Goal: Entertainment & Leisure: Browse casually

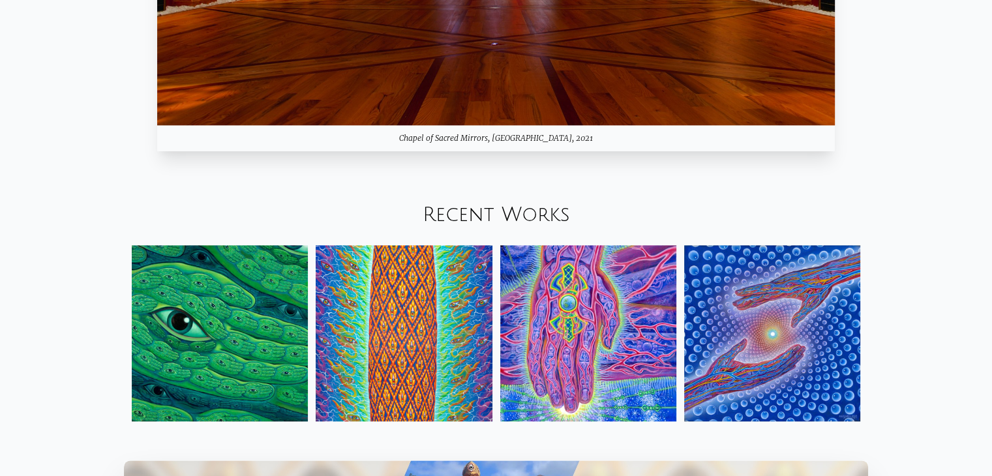
scroll to position [1500, 0]
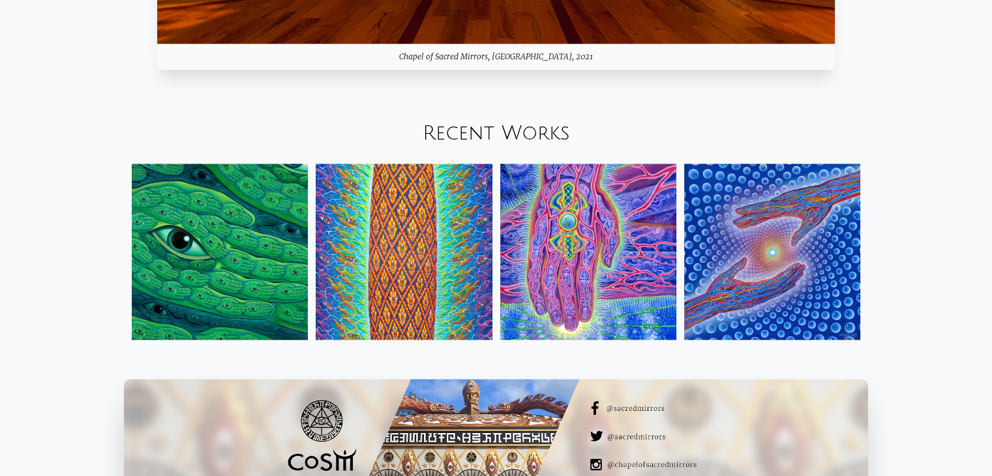
click at [460, 145] on div "Recent Works" at bounding box center [496, 134] width 992 height 44
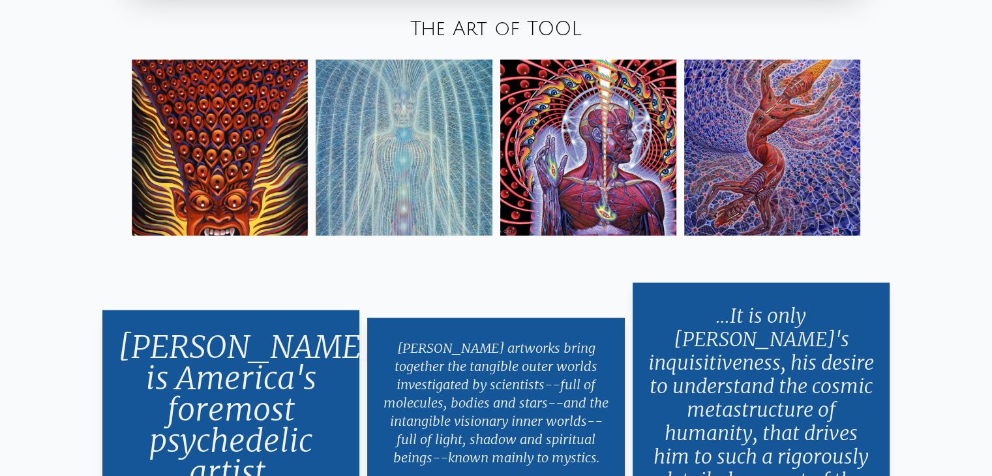
scroll to position [2348, 0]
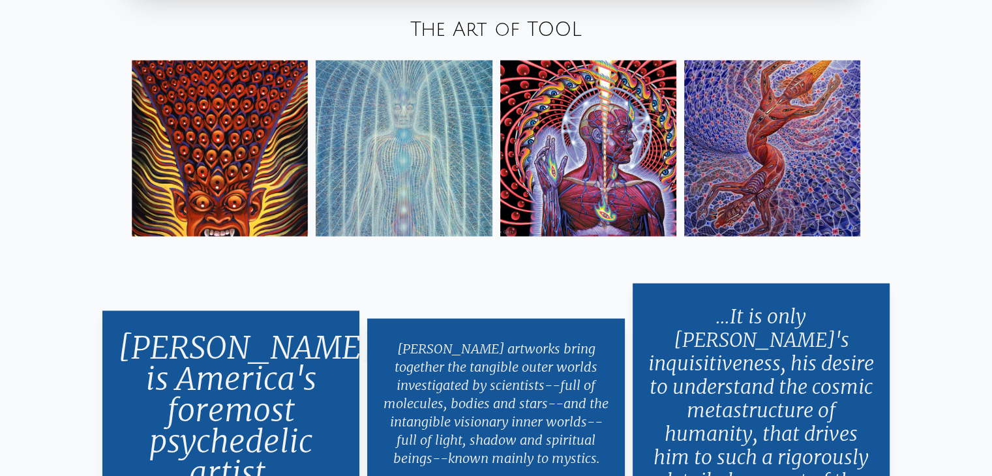
click at [620, 180] on img at bounding box center [588, 148] width 176 height 176
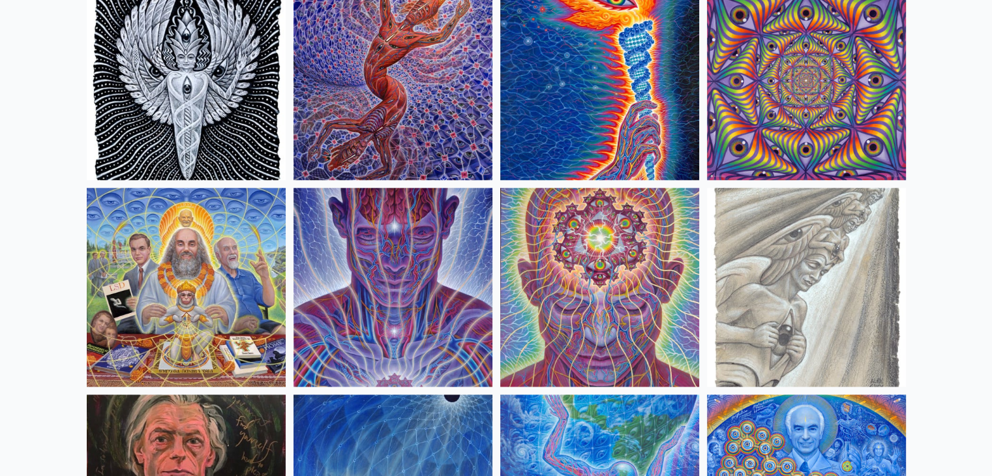
scroll to position [1435, 0]
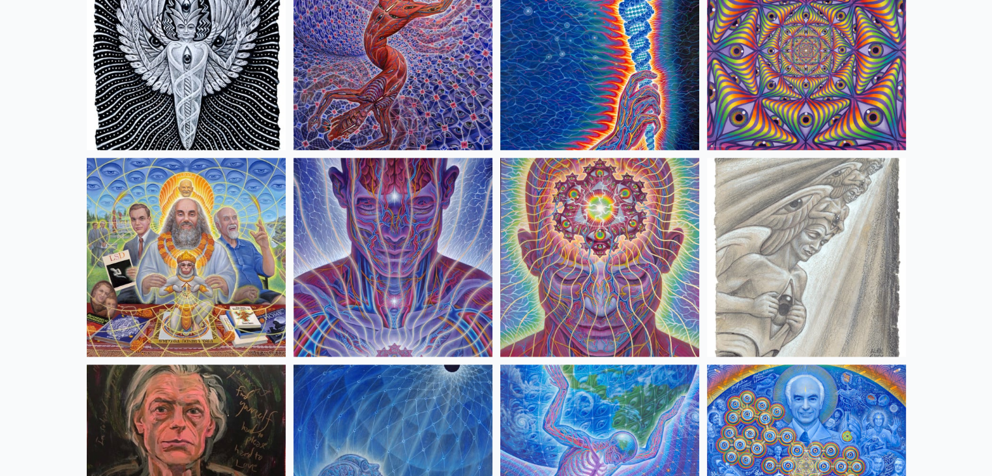
click at [368, 256] on img at bounding box center [392, 257] width 199 height 199
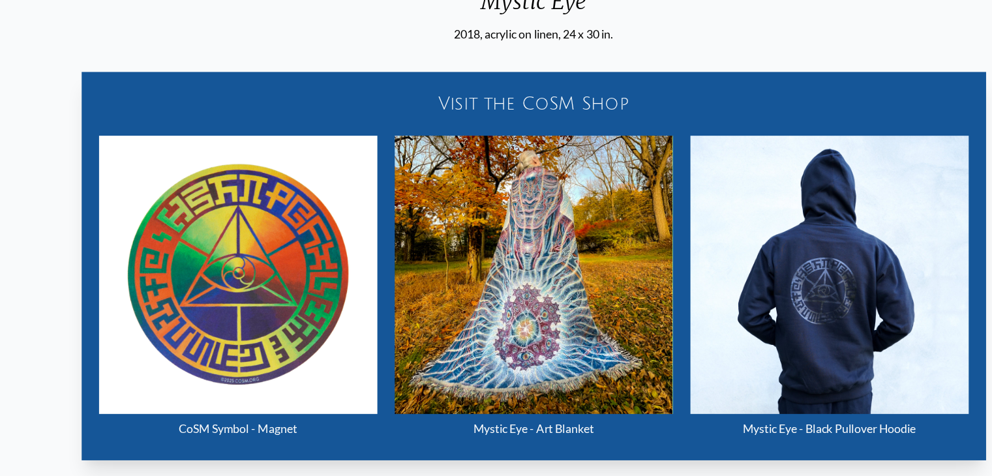
scroll to position [485, 0]
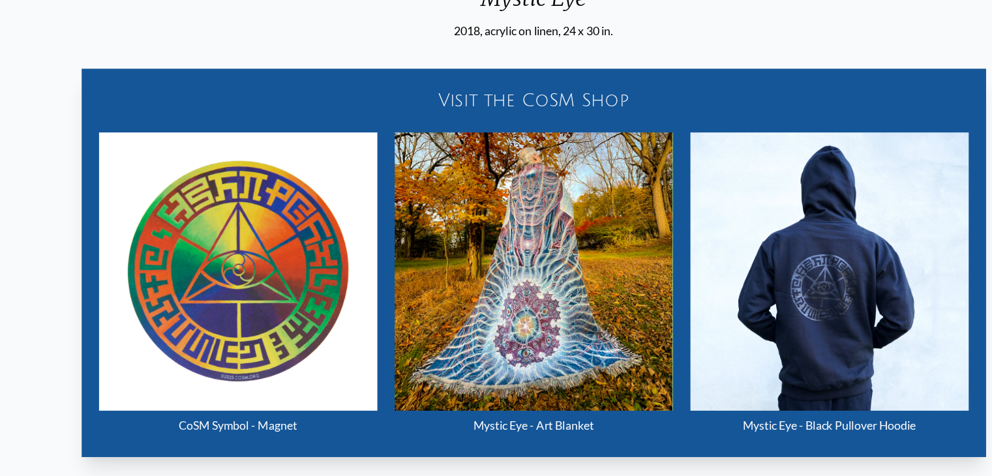
click at [496, 301] on img "16 / 33" at bounding box center [496, 292] width 250 height 250
